Goal: Task Accomplishment & Management: Manage account settings

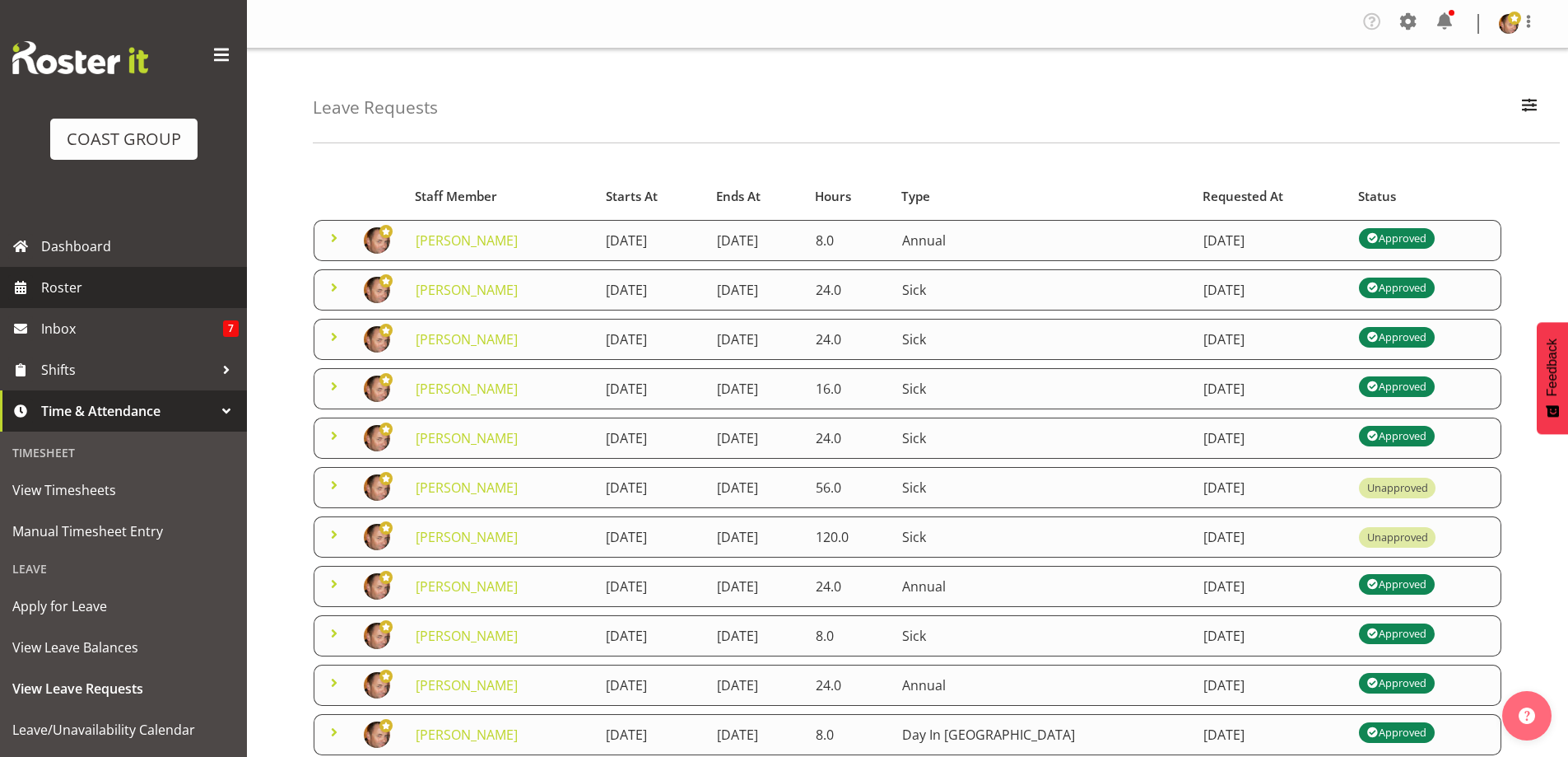
click at [69, 292] on span "Roster" at bounding box center [140, 287] width 197 height 25
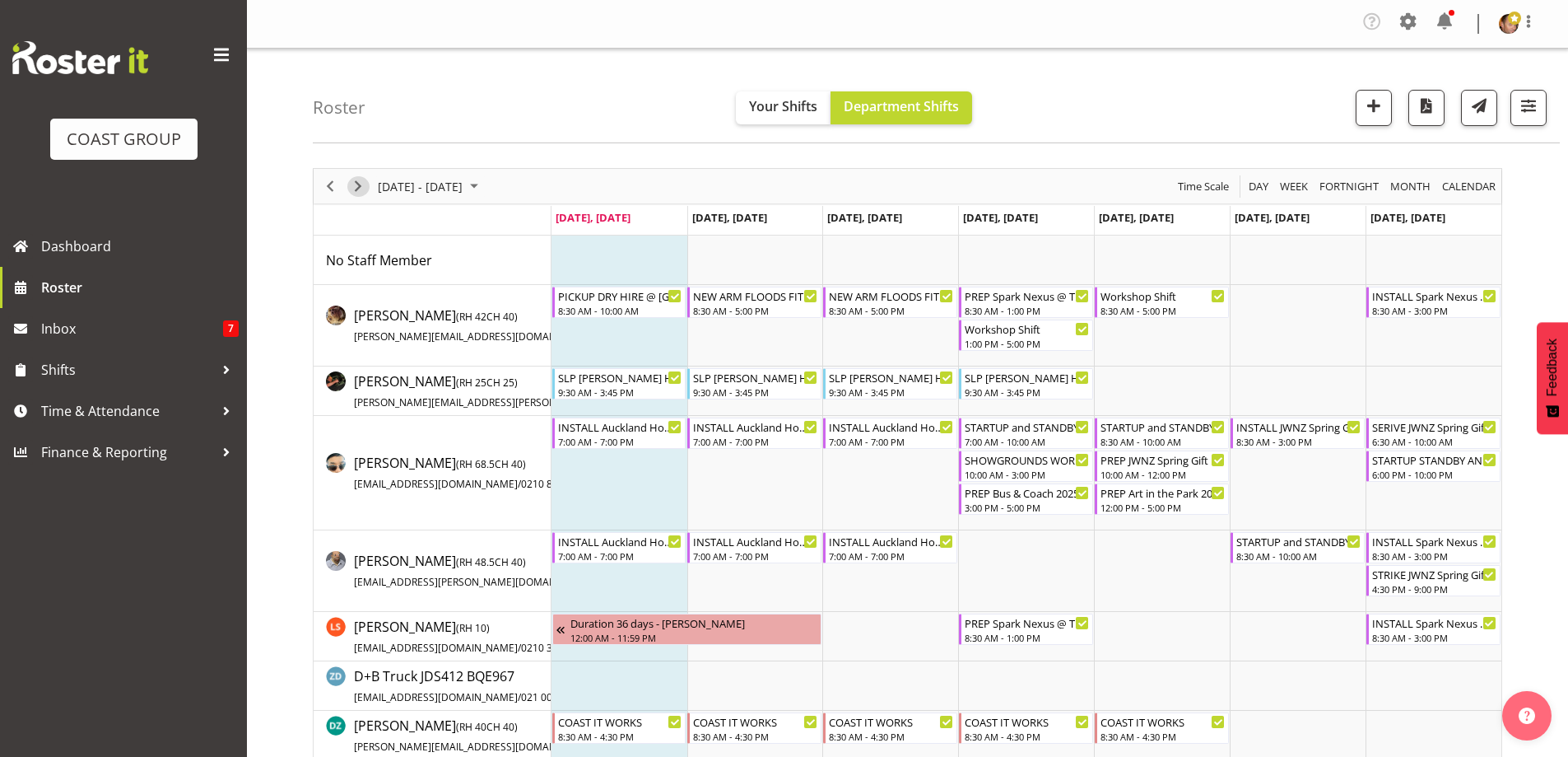
click at [358, 183] on span "Next" at bounding box center [358, 186] width 19 height 20
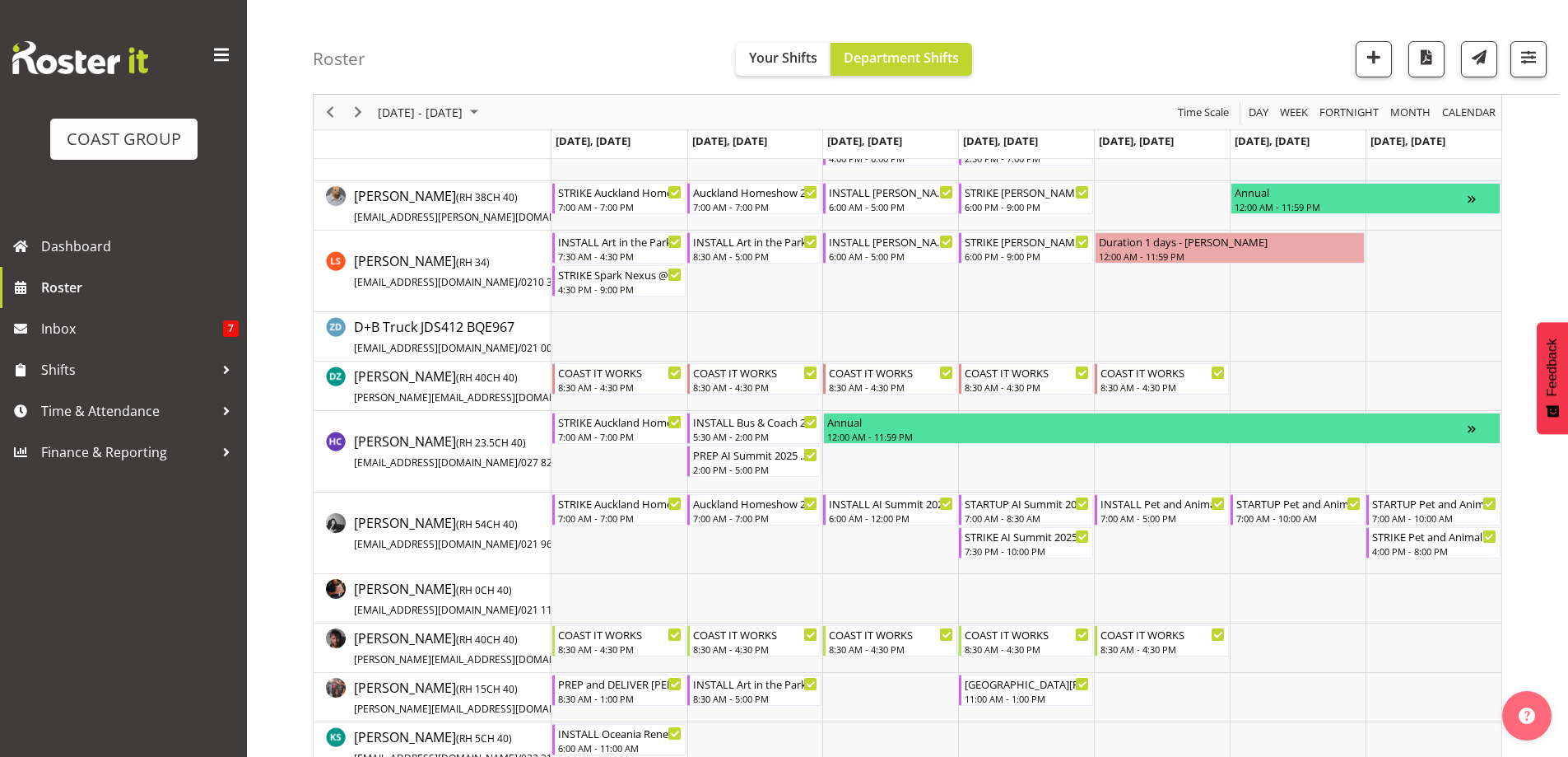
scroll to position [330, 0]
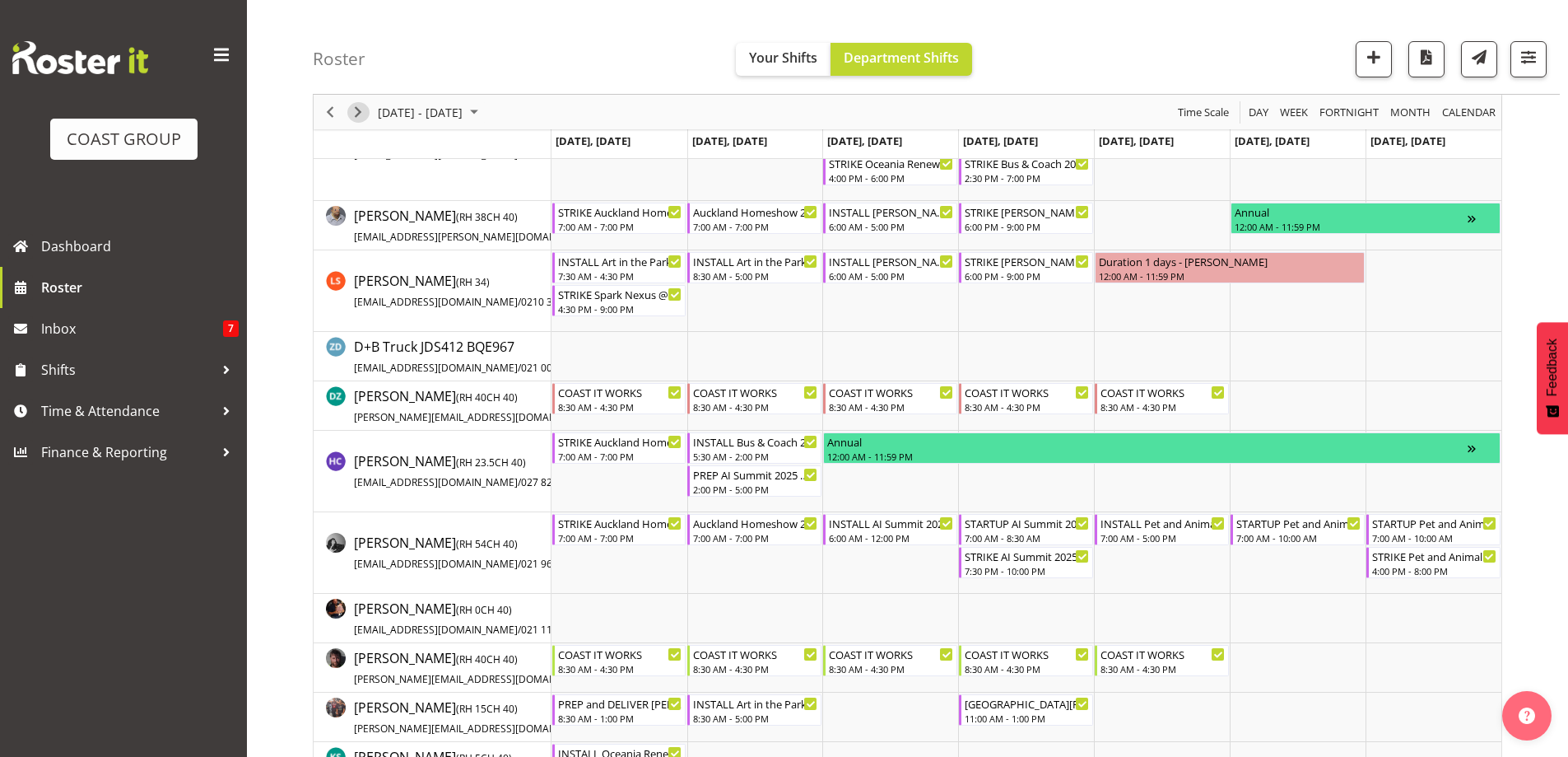
click at [361, 114] on span "Next" at bounding box center [358, 112] width 19 height 20
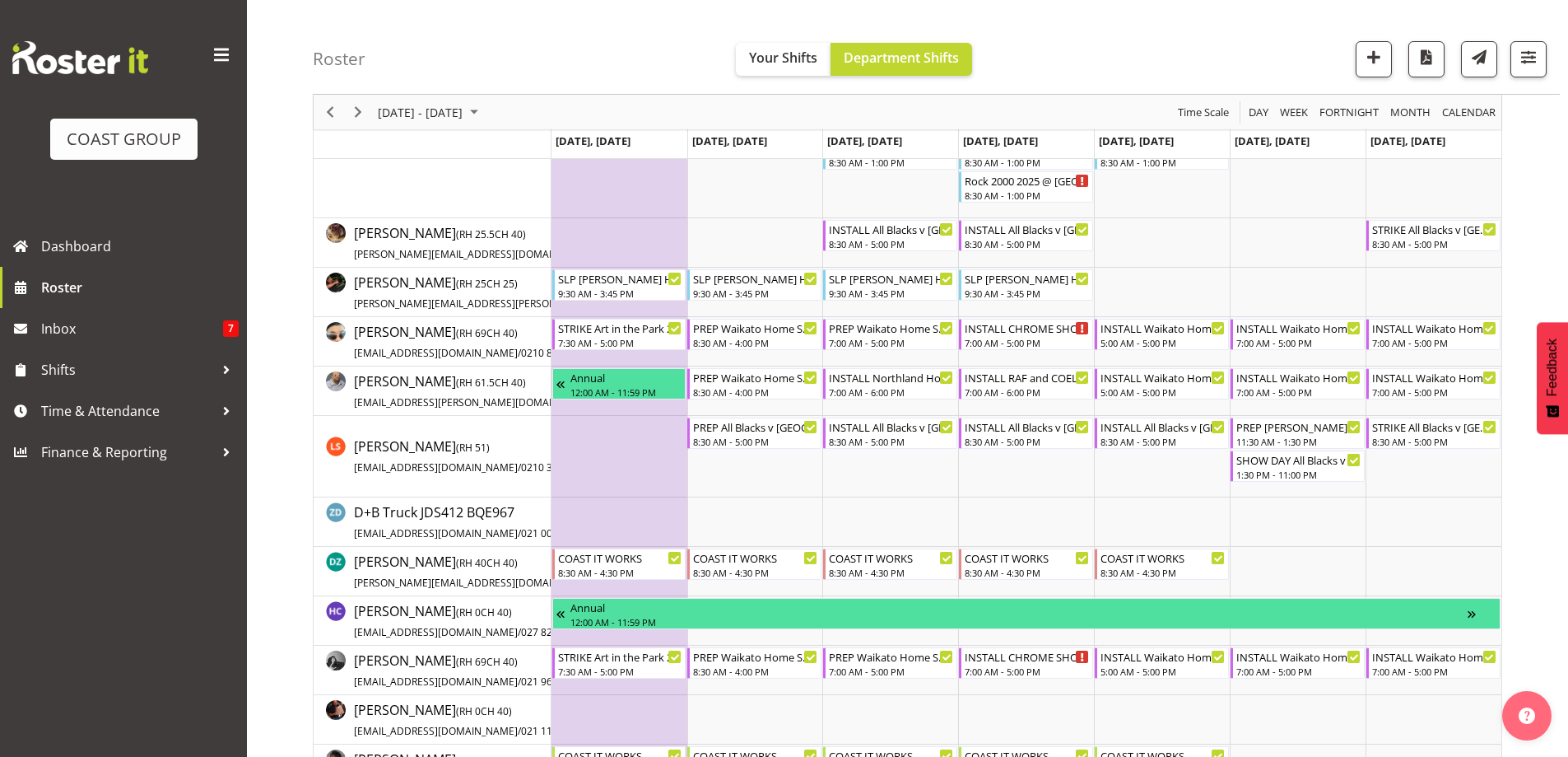
scroll to position [592, 0]
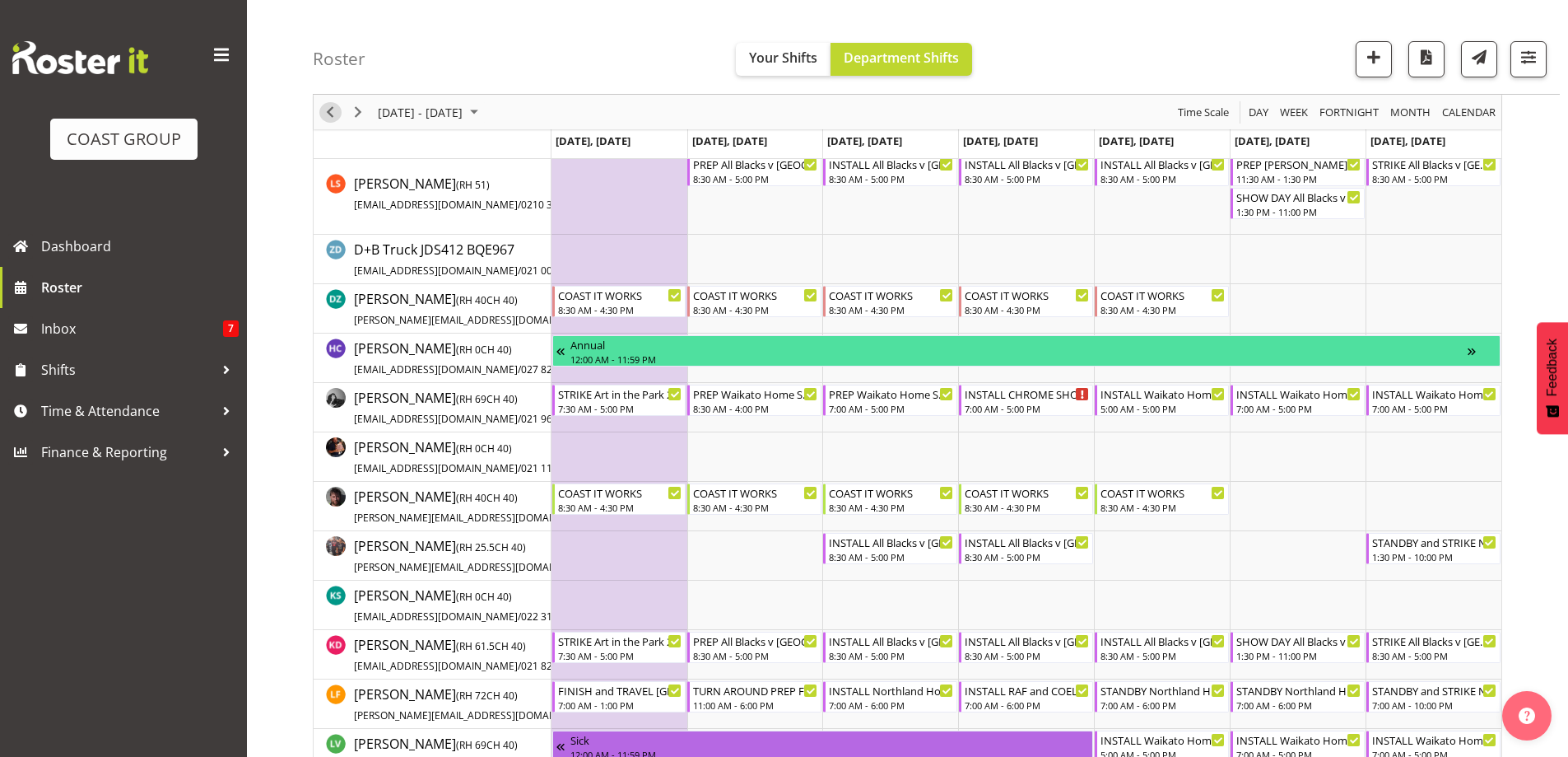
click at [331, 112] on span "Previous" at bounding box center [330, 112] width 19 height 20
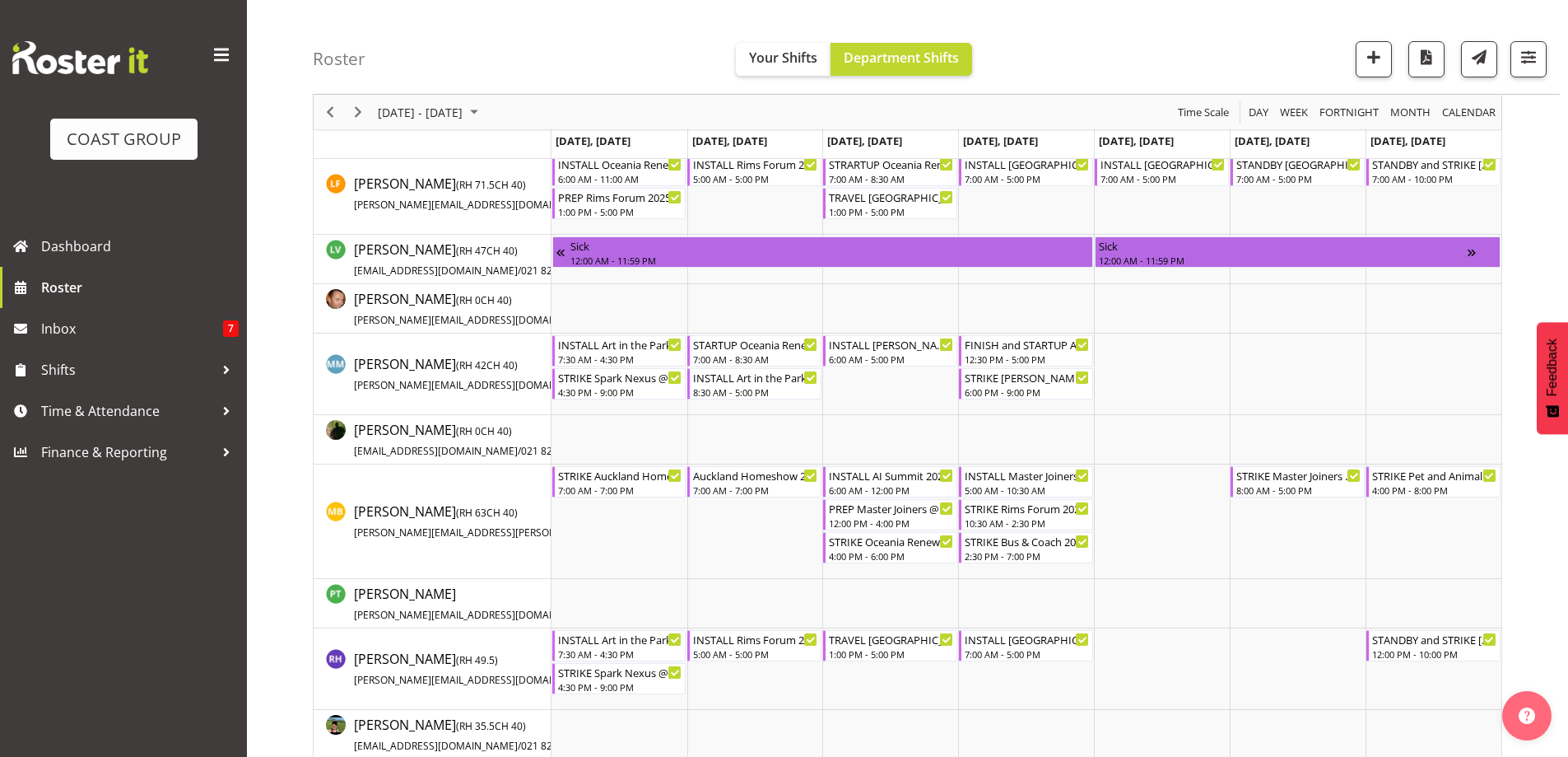
scroll to position [1004, 0]
